Goal: Task Accomplishment & Management: Complete application form

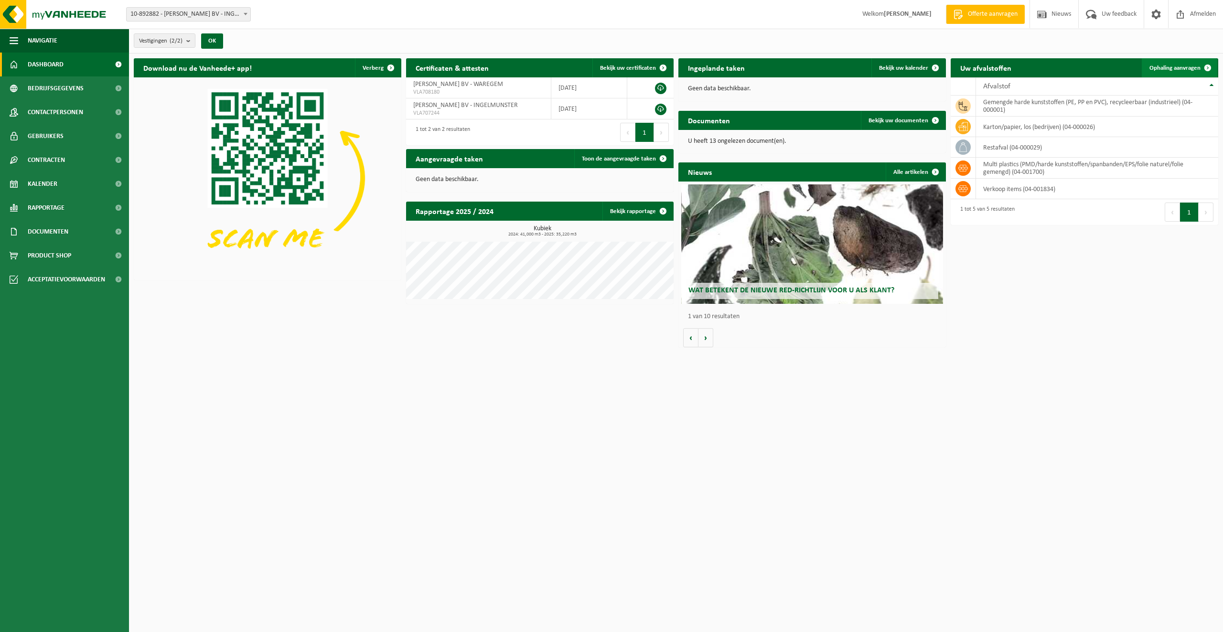
click at [1164, 70] on span "Ophaling aanvragen" at bounding box center [1174, 68] width 51 height 6
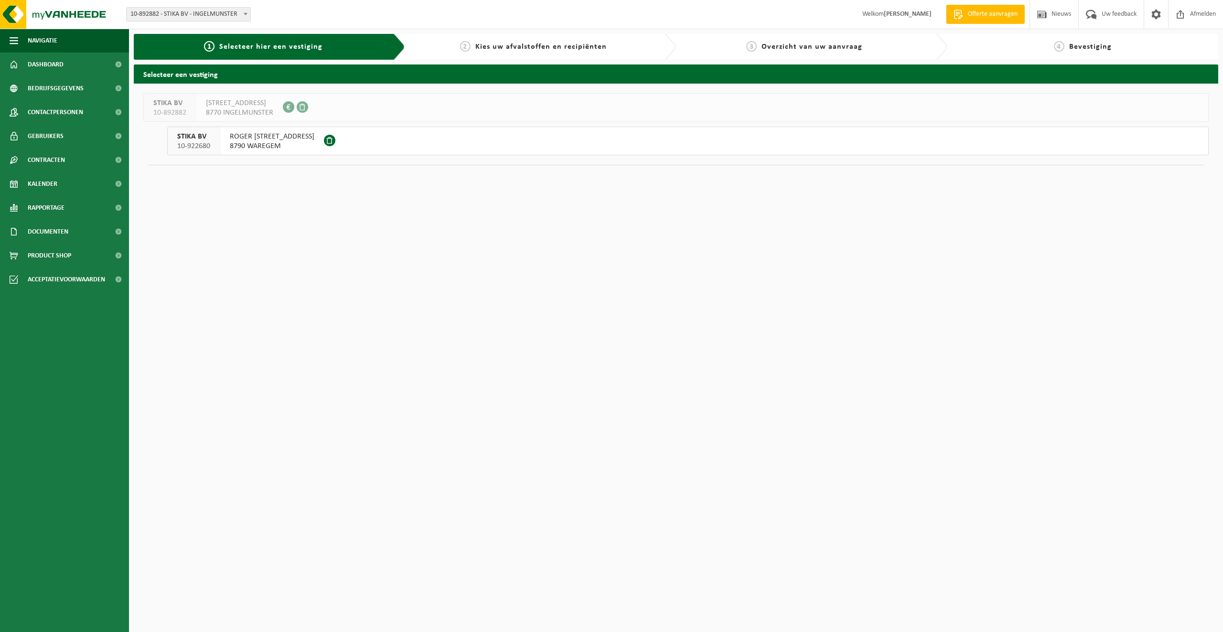
click at [314, 148] on span "8790 WAREGEM" at bounding box center [272, 146] width 85 height 10
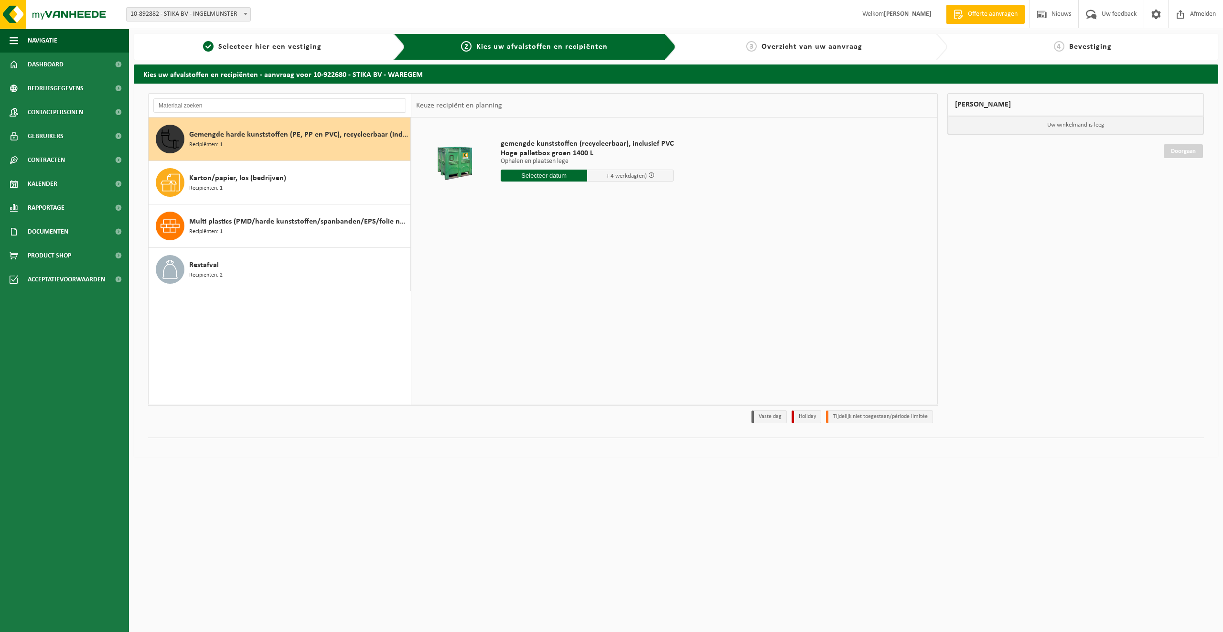
click at [545, 174] on input "text" at bounding box center [544, 176] width 86 height 12
click at [529, 288] on div "30" at bounding box center [526, 290] width 17 height 15
type input "Van 2025-09-30"
click at [538, 231] on button "In winkelmand" at bounding box center [528, 229] width 53 height 15
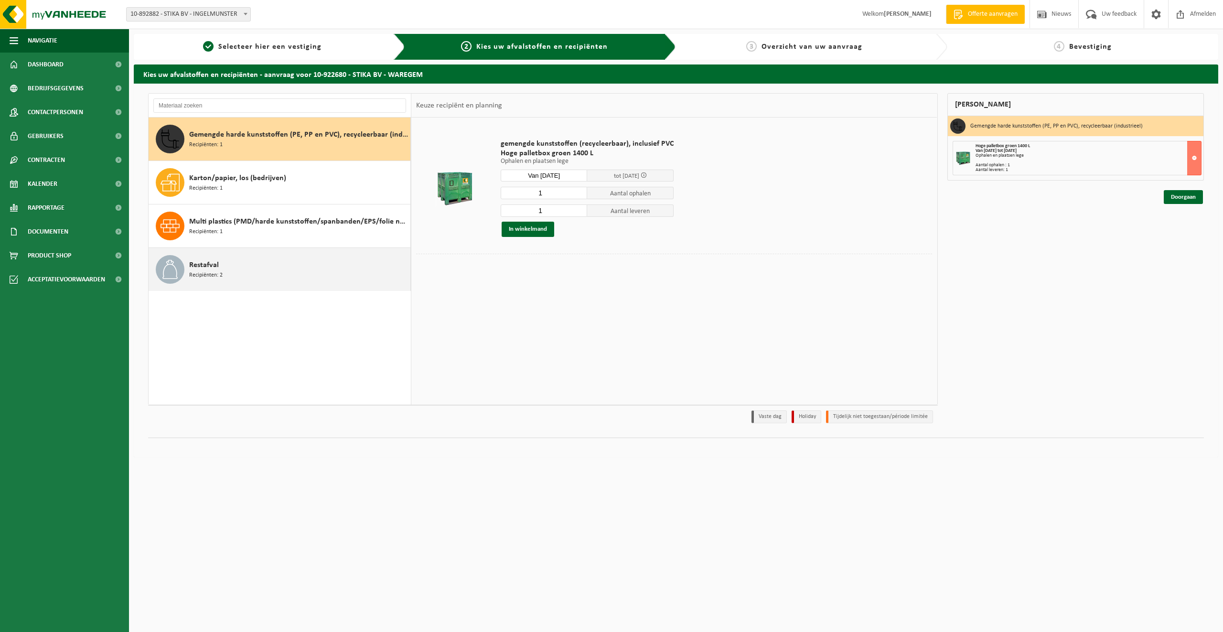
click at [255, 269] on div "Restafval Recipiënten: 2" at bounding box center [298, 269] width 219 height 29
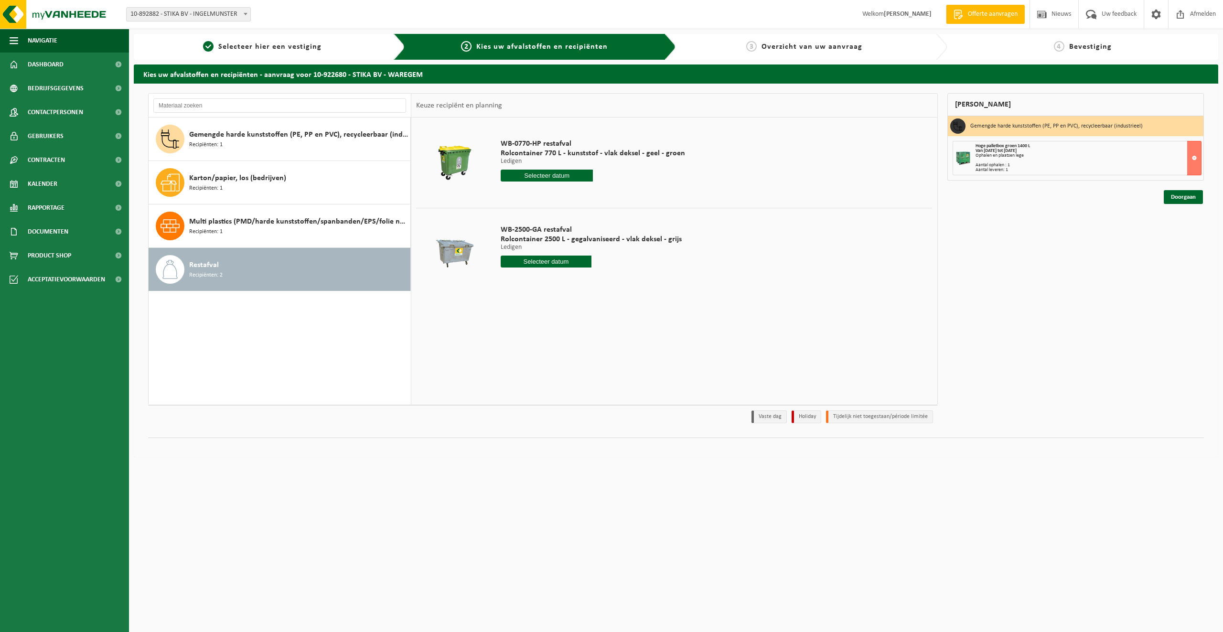
click at [556, 178] on input "text" at bounding box center [547, 176] width 92 height 12
click at [506, 291] on div "29" at bounding box center [509, 290] width 17 height 15
type input "Van 2025-09-29"
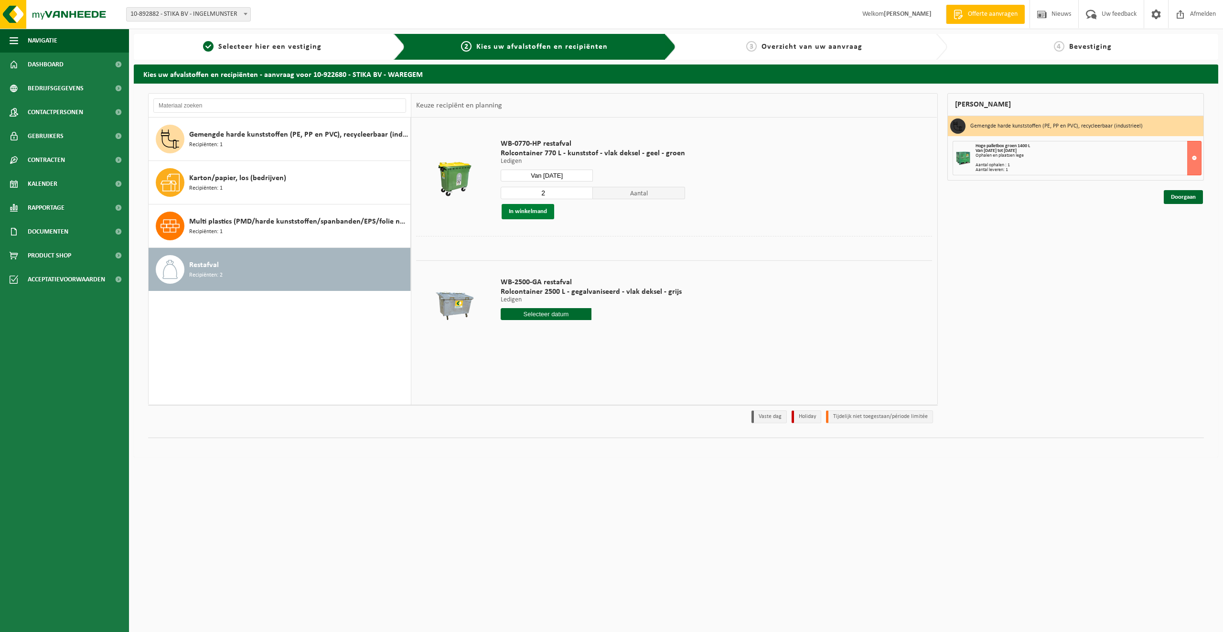
click at [541, 214] on button "In winkelmand" at bounding box center [528, 211] width 53 height 15
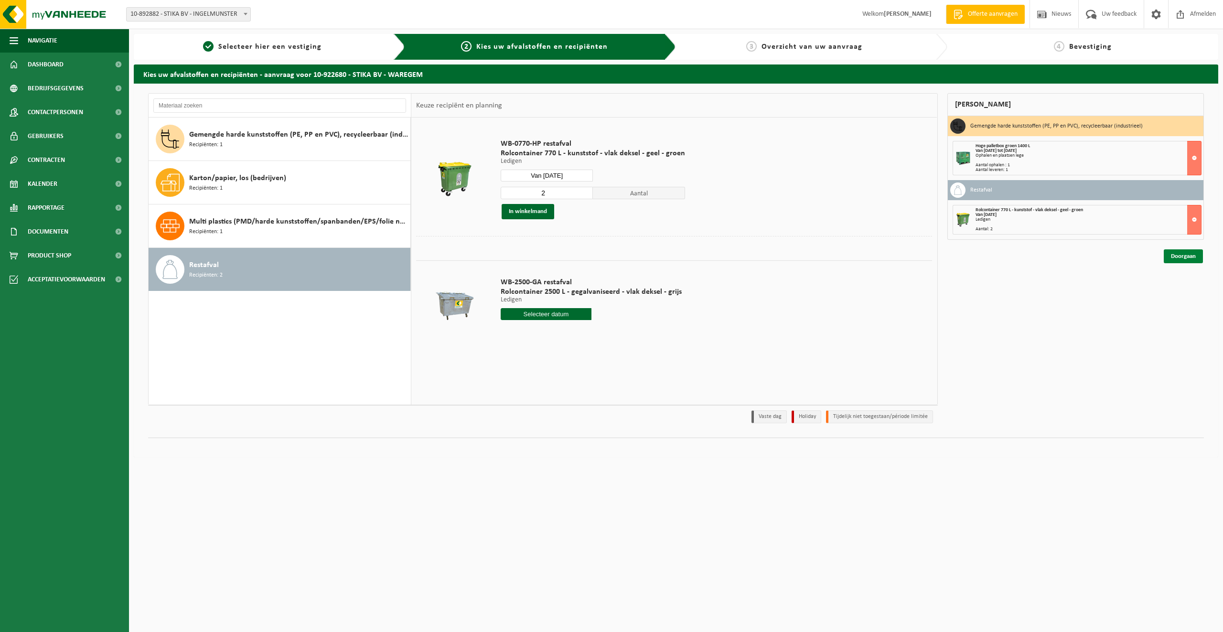
click at [1177, 257] on link "Doorgaan" at bounding box center [1183, 256] width 39 height 14
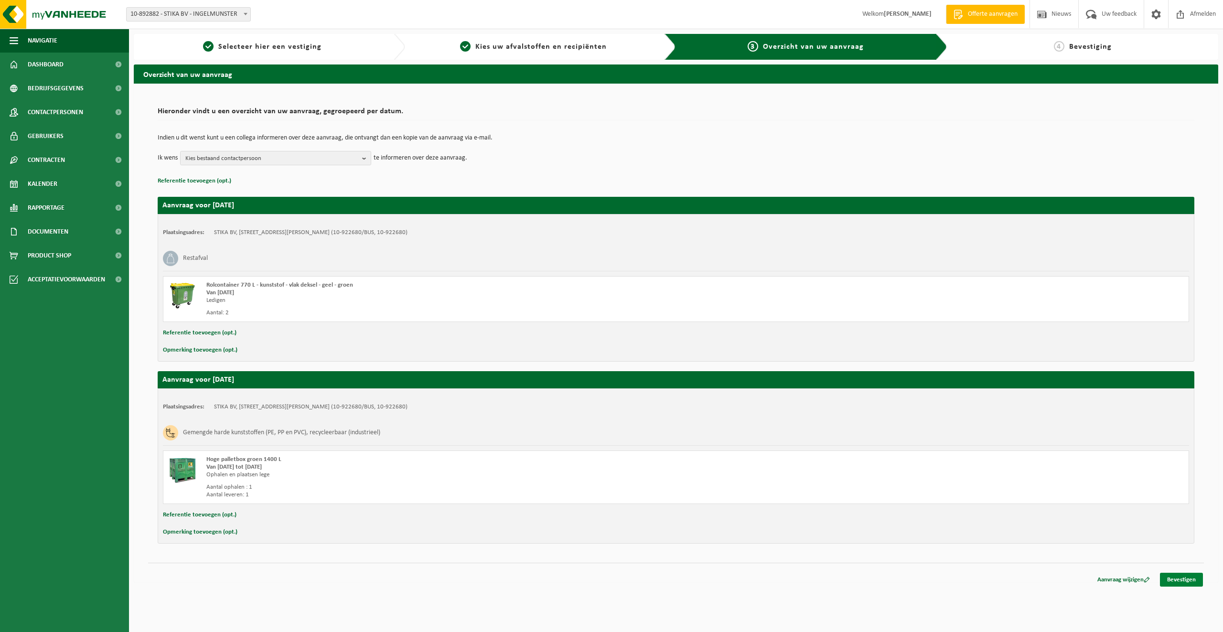
click at [1186, 581] on link "Bevestigen" at bounding box center [1181, 580] width 43 height 14
